Goal: Task Accomplishment & Management: Use online tool/utility

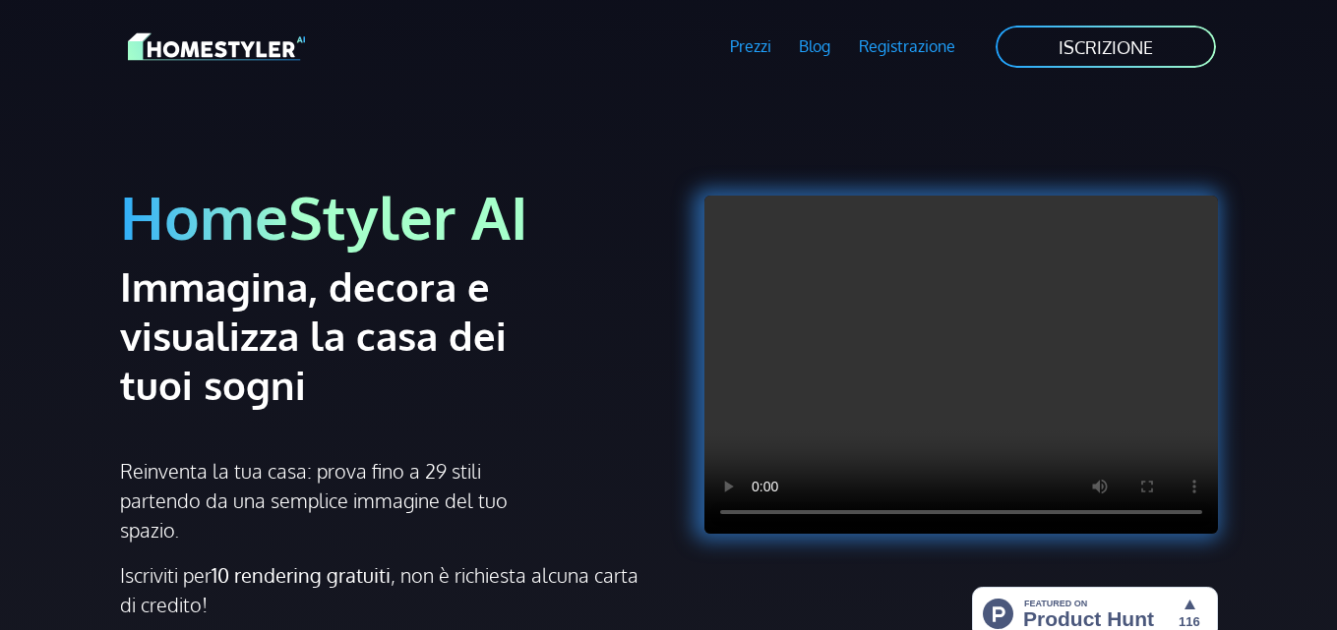
click at [705, 95] on div "HomeStyler AI Immagina, decora e visualizza la casa dei tuoi sogni Reinventa la…" at bounding box center [668, 403] width 1121 height 620
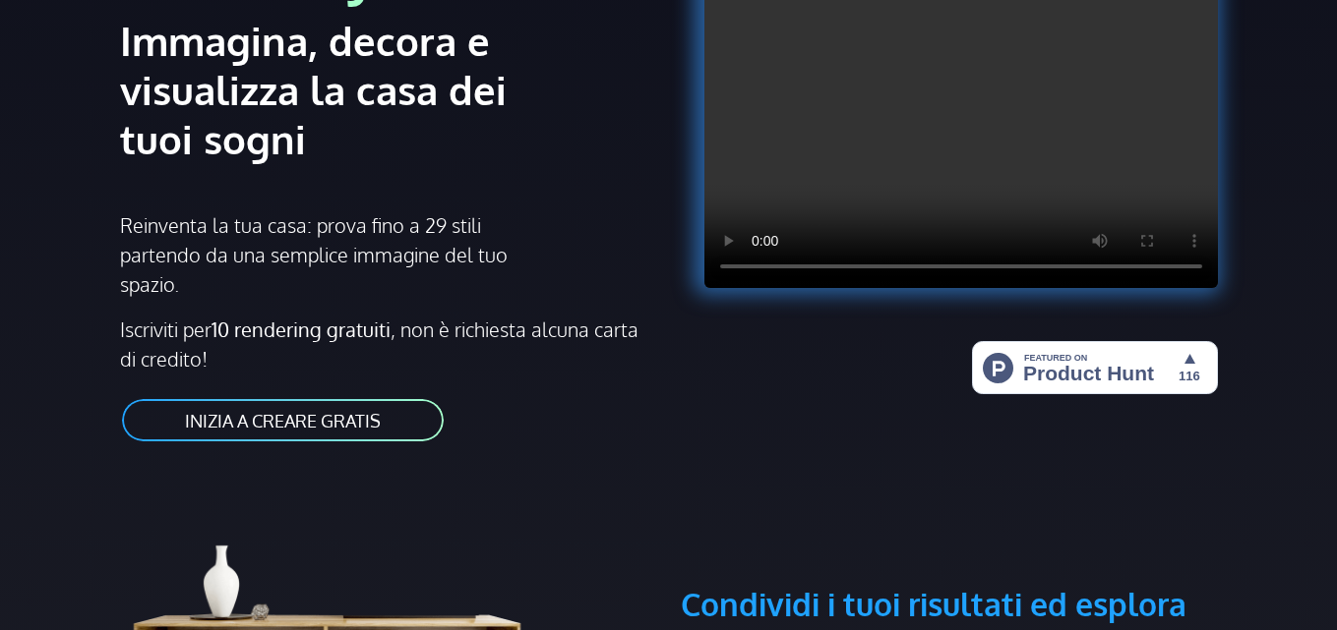
scroll to position [245, 0]
click at [304, 417] on font "INIZIA A CREARE GRATIS" at bounding box center [283, 422] width 196 height 22
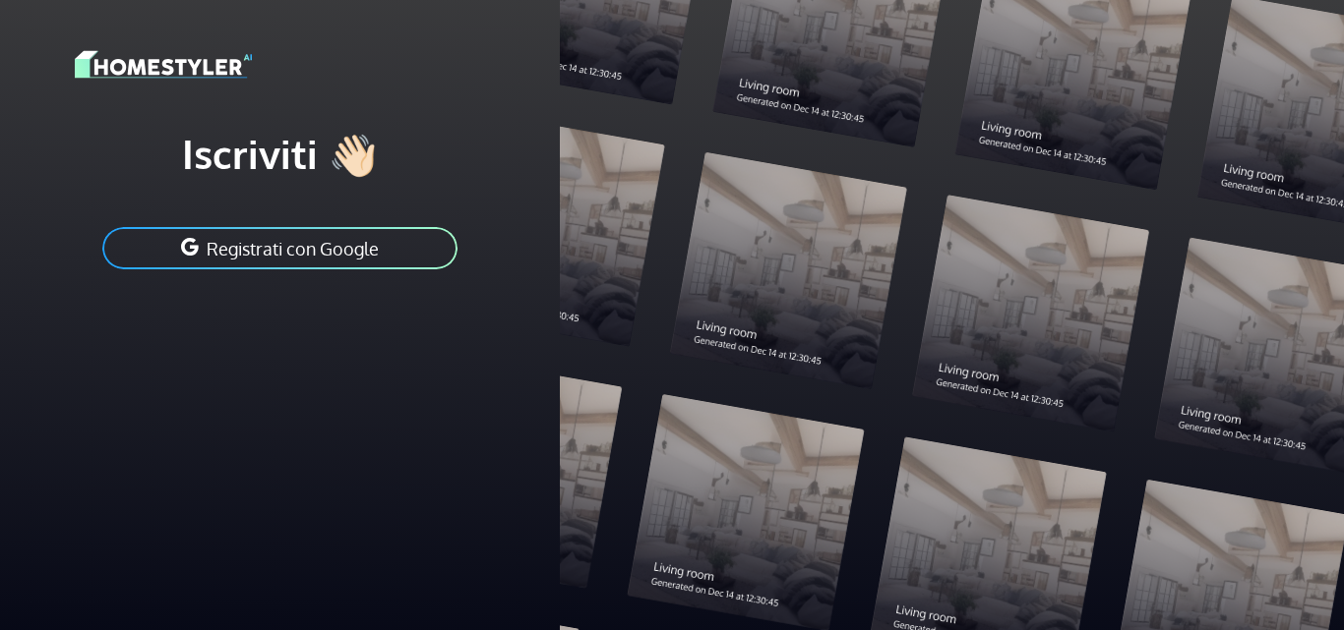
click at [334, 253] on font "Registrati con Google" at bounding box center [293, 249] width 172 height 22
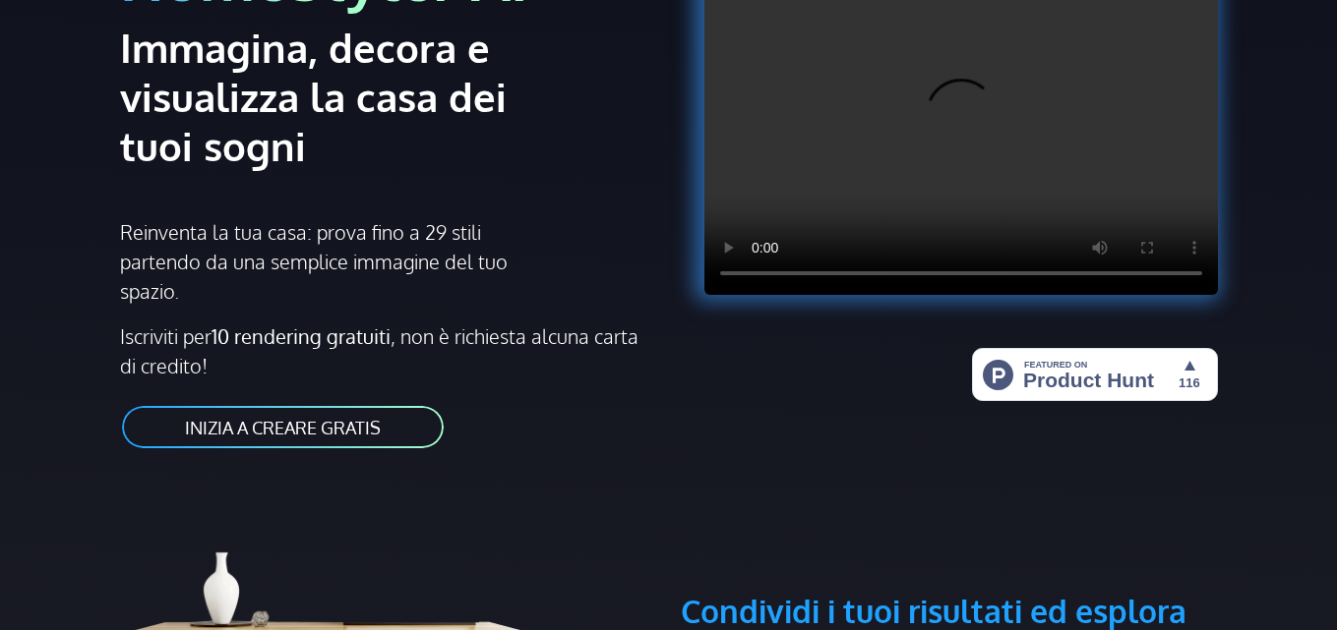
scroll to position [245, 0]
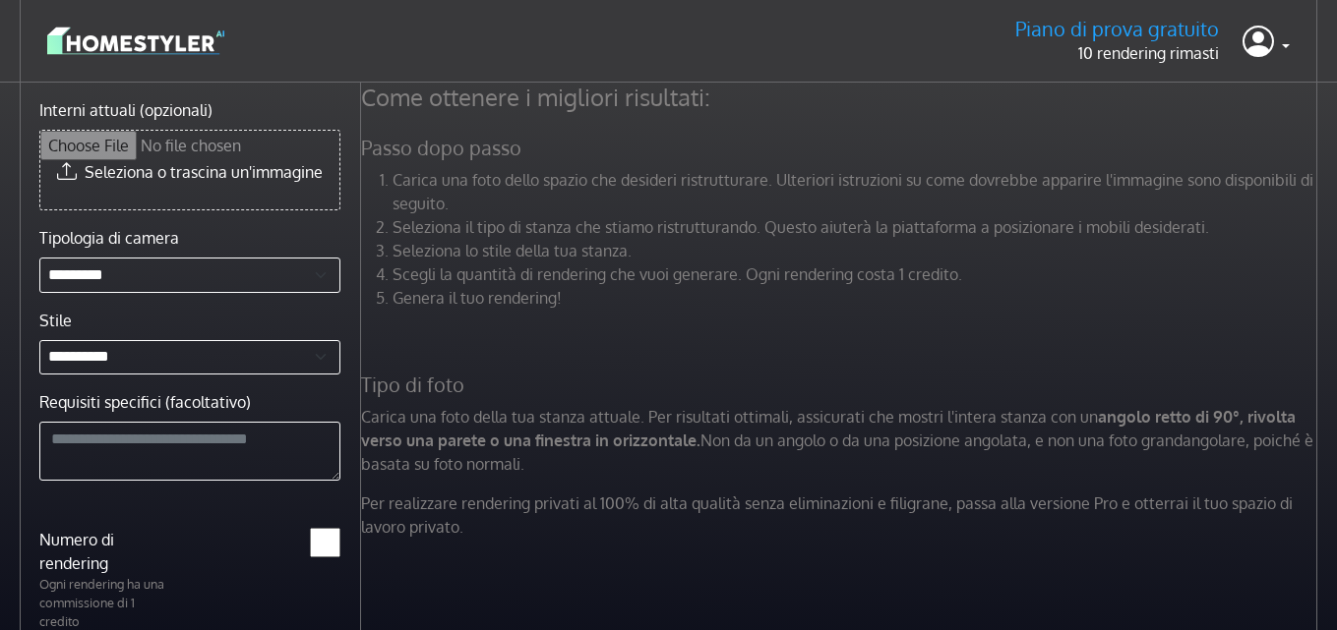
click at [744, 319] on div "Carica una foto dello spazio che desideri ristrutturare. Ulteriori istruzioni s…" at bounding box center [841, 246] width 985 height 157
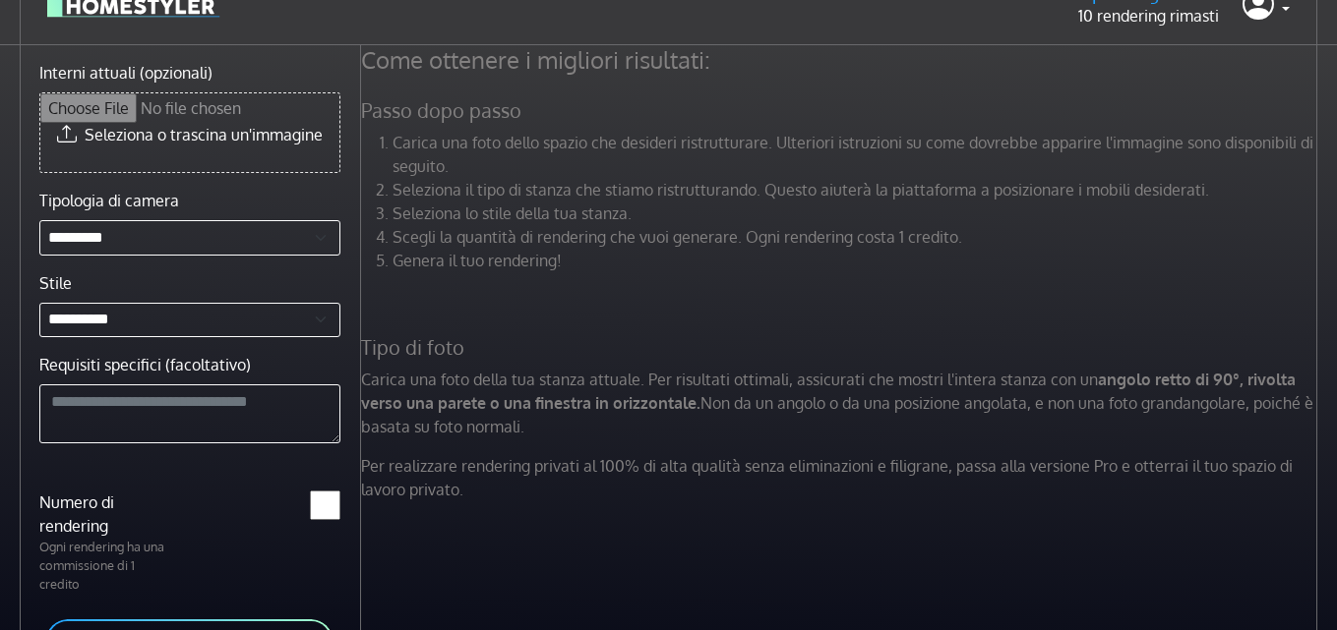
scroll to position [45, 0]
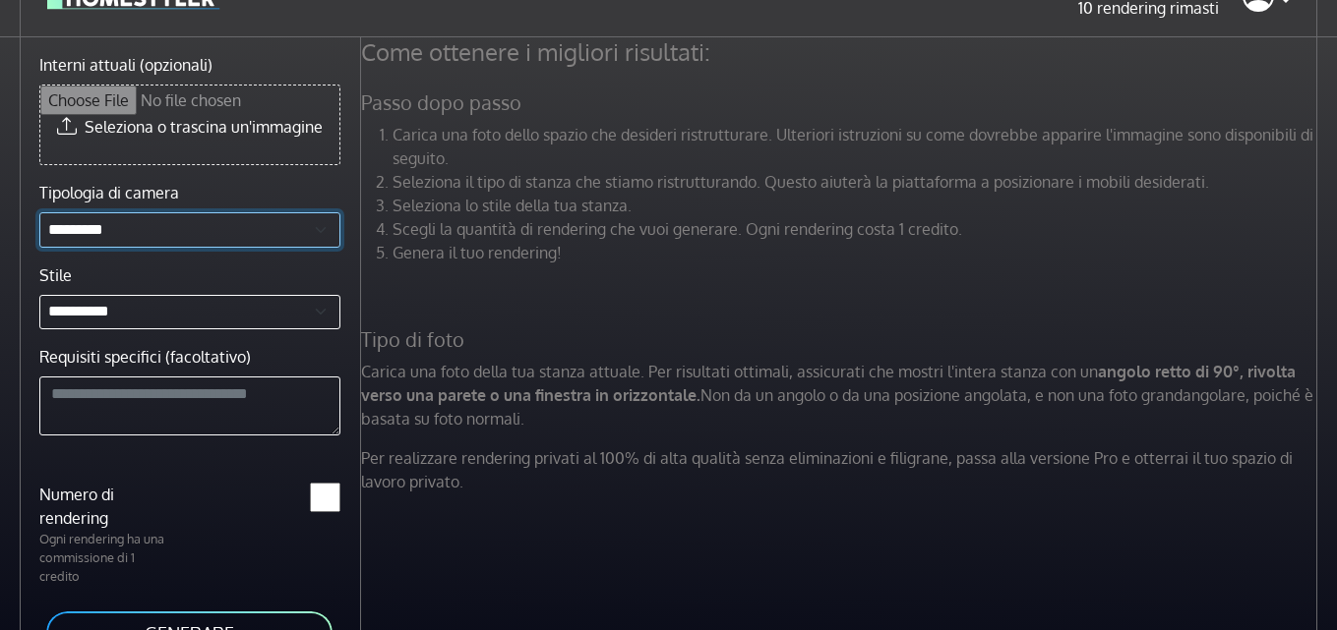
click at [205, 226] on select "**********" at bounding box center [189, 229] width 301 height 35
